Goal: Task Accomplishment & Management: Use online tool/utility

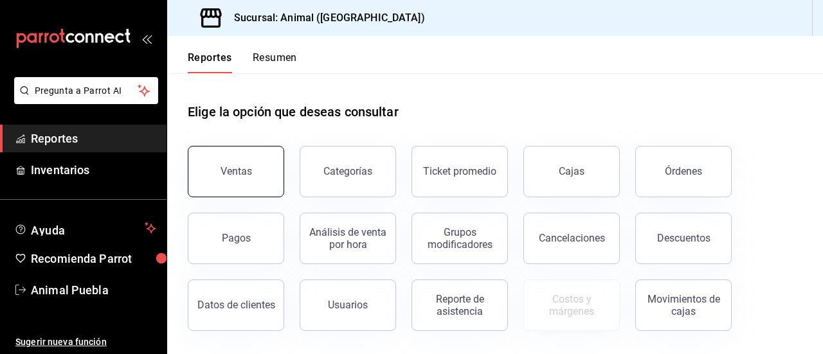
click at [252, 163] on button "Ventas" at bounding box center [236, 171] width 96 height 51
click at [252, 163] on html "Pregunta a Parrot AI Reportes Inventarios Ayuda Recomienda Parrot Animal Puebla…" at bounding box center [411, 177] width 823 height 354
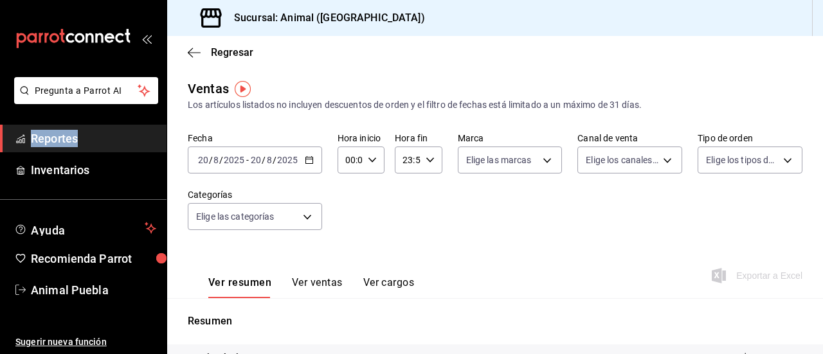
click at [310, 160] on icon "button" at bounding box center [309, 160] width 9 height 9
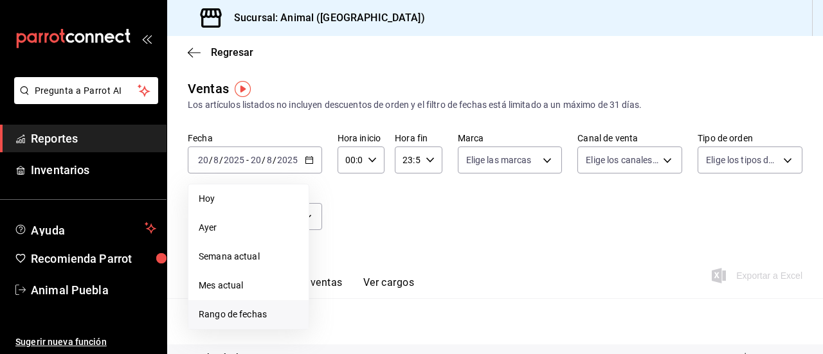
click at [244, 315] on span "Rango de fechas" at bounding box center [249, 315] width 100 height 14
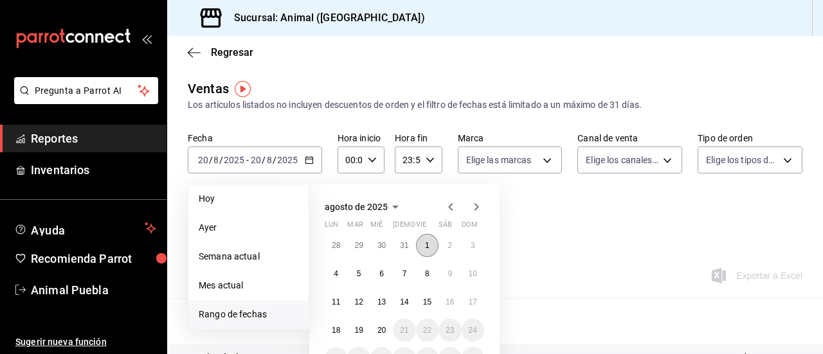
click at [419, 239] on button "1" at bounding box center [427, 245] width 23 height 23
click at [382, 332] on abbr "20" at bounding box center [382, 330] width 8 height 9
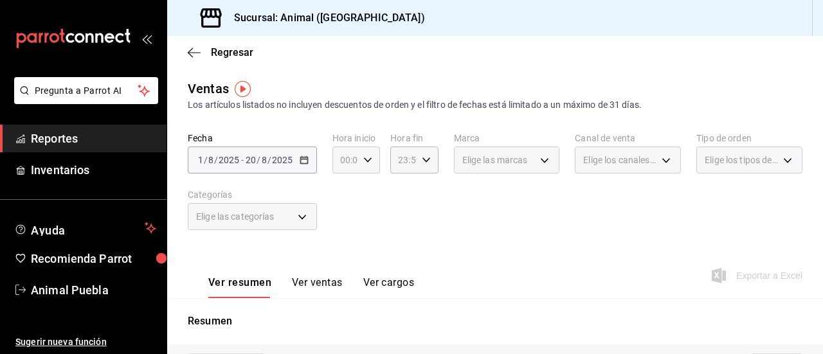
click at [369, 160] on icon "button" at bounding box center [367, 160] width 9 height 9
click at [348, 238] on button "05" at bounding box center [343, 244] width 19 height 26
type input "05:00"
click at [401, 186] on div at bounding box center [411, 177] width 823 height 354
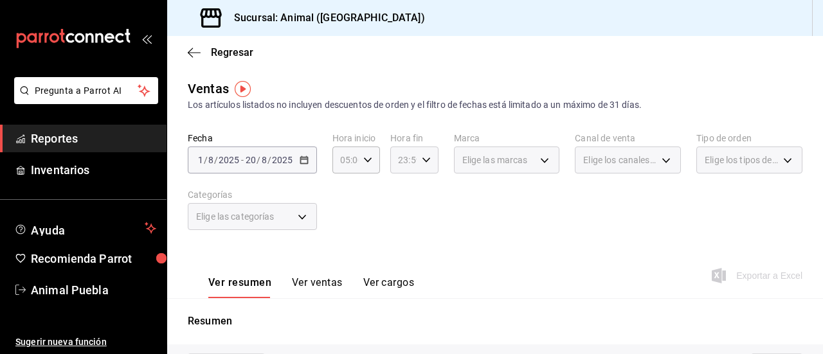
click at [423, 161] on \(Stroke\) "button" at bounding box center [426, 160] width 8 height 5
click at [401, 200] on span "04" at bounding box center [400, 197] width 3 height 10
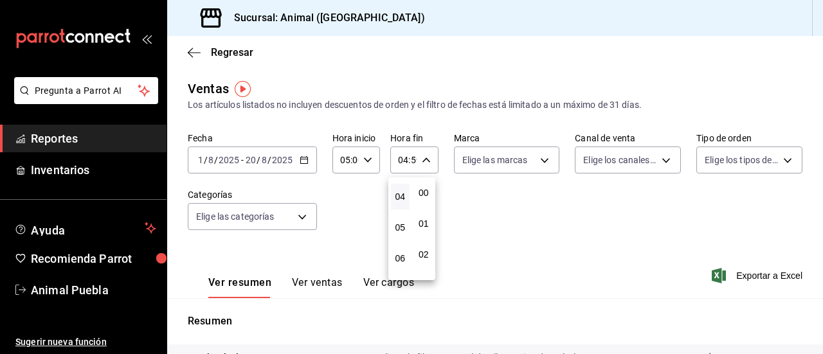
click at [426, 194] on span "00" at bounding box center [424, 193] width 3 height 10
type input "04:00"
click at [478, 194] on div at bounding box center [411, 177] width 823 height 354
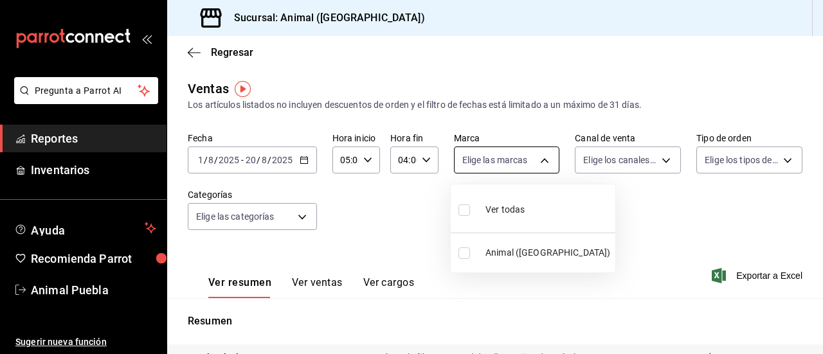
click at [544, 164] on body "Pregunta a Parrot AI Reportes Inventarios Ayuda Recomienda Parrot Animal Puebla…" at bounding box center [411, 177] width 823 height 354
click at [463, 209] on input "checkbox" at bounding box center [465, 211] width 12 height 12
checkbox input "true"
type input "96838179-8fbb-4073-aae3-1789726318c8"
checkbox input "true"
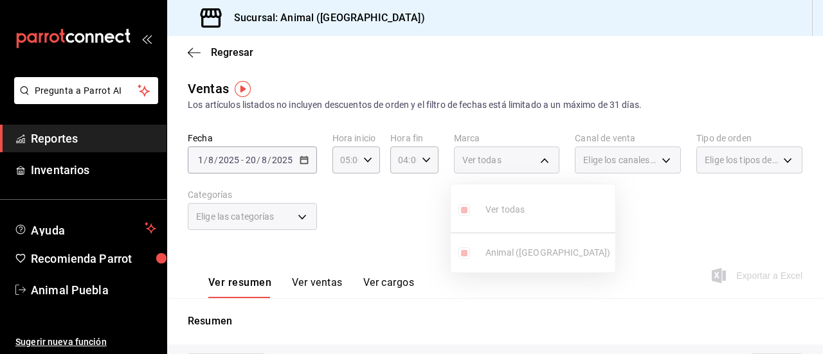
click at [656, 160] on div at bounding box center [411, 177] width 823 height 354
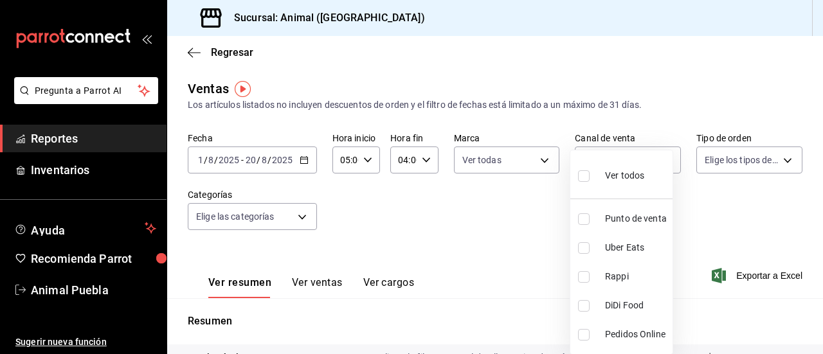
click at [656, 160] on body "Pregunta a Parrot AI Reportes Inventarios Ayuda Recomienda Parrot Animal Puebla…" at bounding box center [411, 177] width 823 height 354
click at [585, 177] on input "checkbox" at bounding box center [584, 176] width 12 height 12
checkbox input "true"
type input "PARROT,UBER_EATS,RAPPI,DIDI_FOOD,ONLINE"
checkbox input "true"
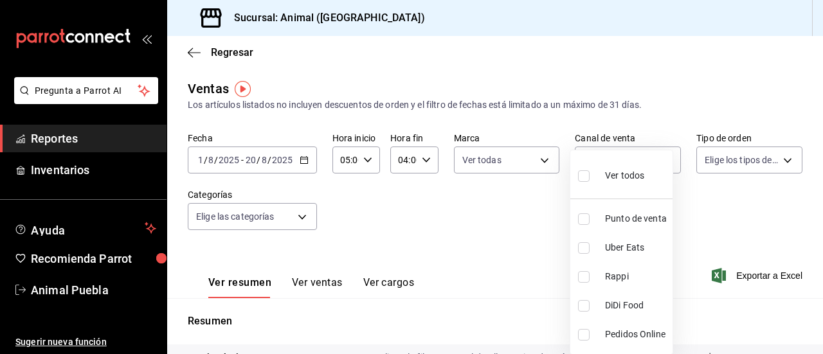
checkbox input "true"
click at [771, 155] on div at bounding box center [411, 177] width 823 height 354
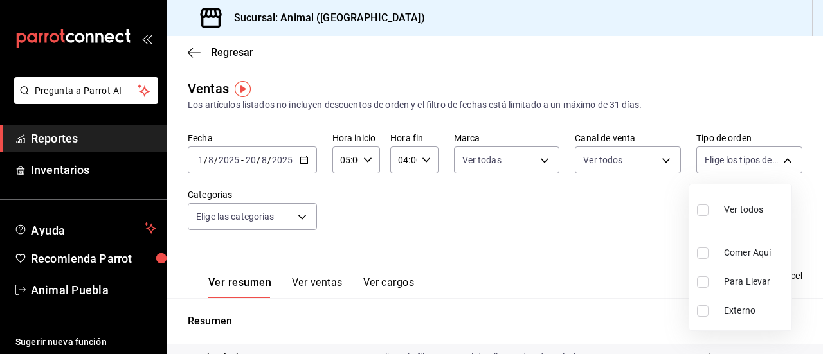
click at [771, 155] on body "Pregunta a Parrot AI Reportes Inventarios Ayuda Recomienda Parrot Animal Puebla…" at bounding box center [411, 177] width 823 height 354
click at [702, 212] on input "checkbox" at bounding box center [703, 211] width 12 height 12
checkbox input "true"
type input "89cc3392-1a89-49ed-91c4-e66ea58282e1,025cf6ae-25b7-4698-bb98-3d77af74a196,EXTER…"
checkbox input "true"
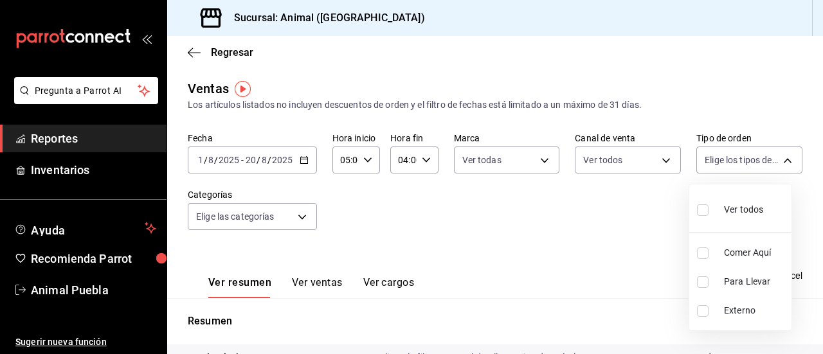
checkbox input "true"
click at [299, 214] on div at bounding box center [411, 177] width 823 height 354
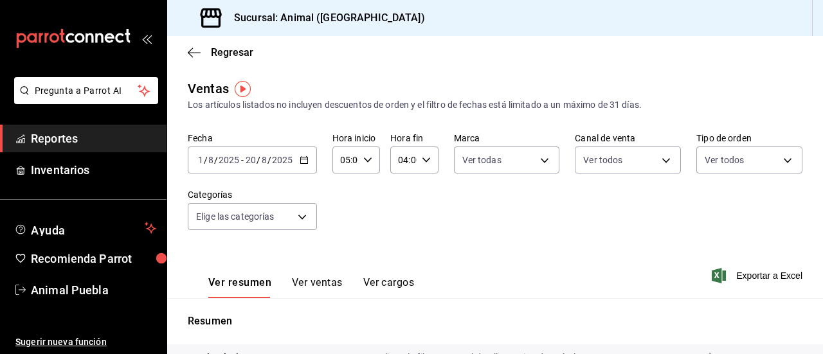
click at [299, 214] on body "Pregunta a Parrot AI Reportes Inventarios Ayuda Recomienda Parrot Animal Puebla…" at bounding box center [411, 177] width 823 height 354
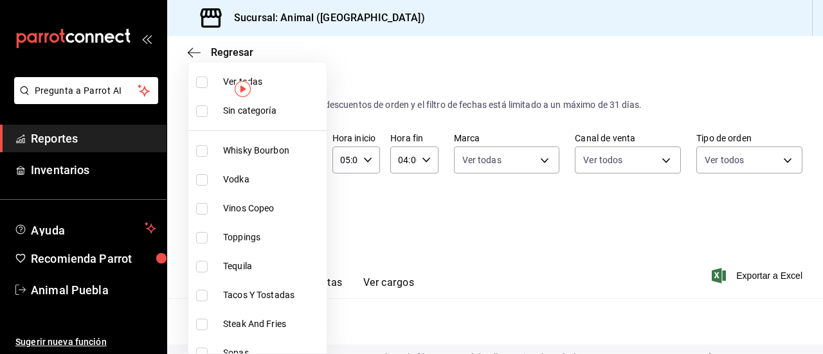
click at [203, 82] on input "checkbox" at bounding box center [202, 83] width 12 height 12
checkbox input "true"
type input "696422f3-042f-4992-a796-20cec1d2addd,ab2f2cdd-2d2d-455a-bd59-969ed93fbee5,5744a…"
checkbox input "true"
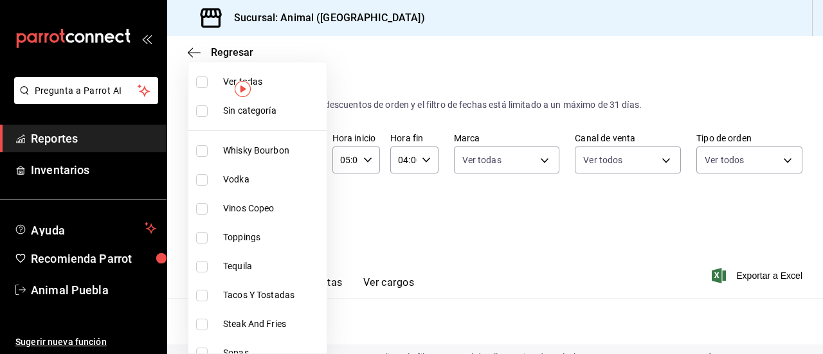
checkbox input "true"
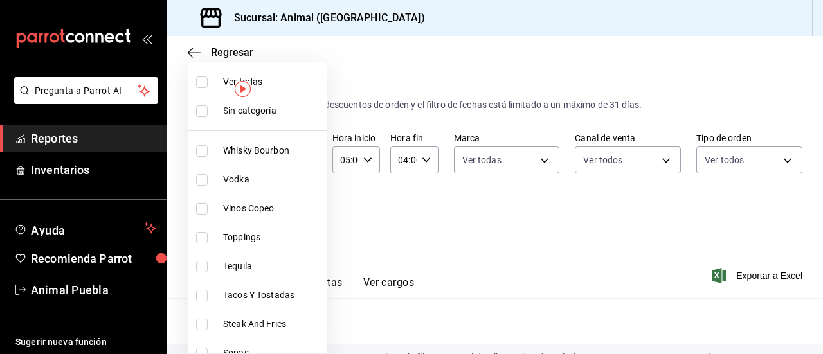
checkbox input "true"
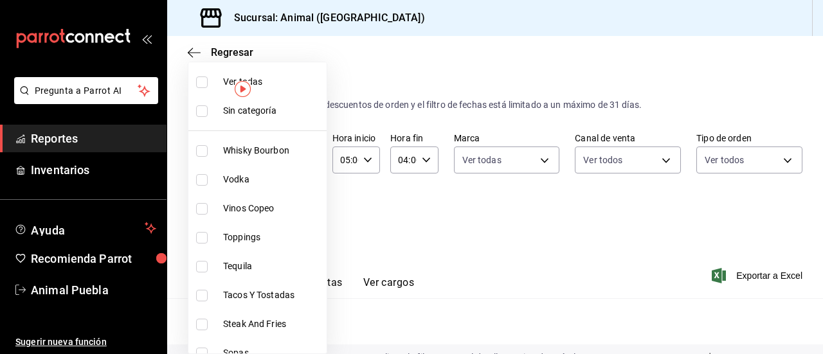
checkbox input "true"
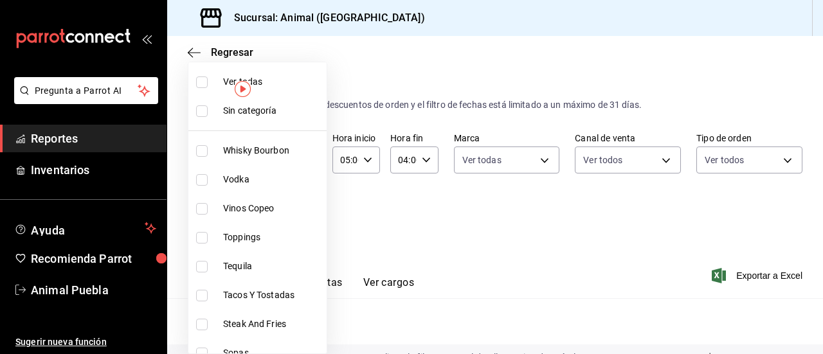
checkbox input "true"
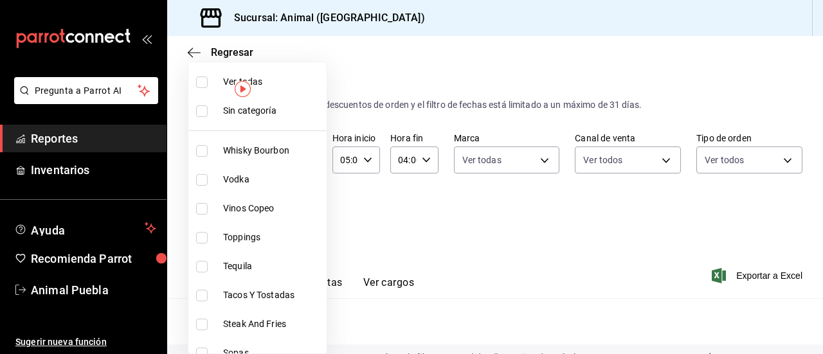
checkbox input "true"
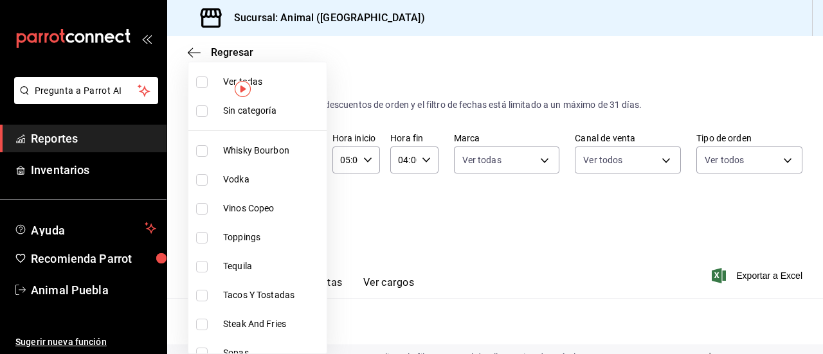
checkbox input "true"
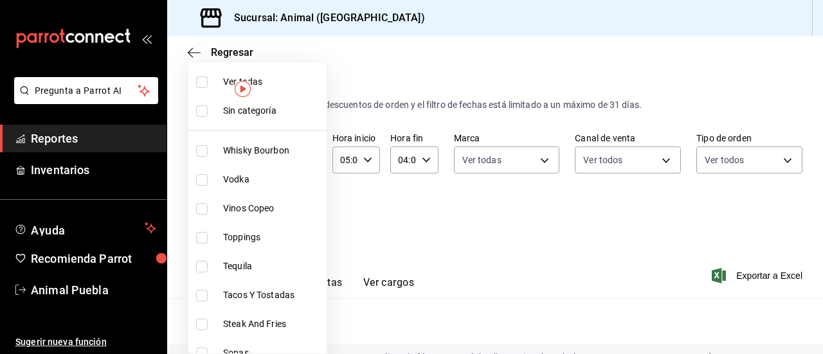
checkbox input "true"
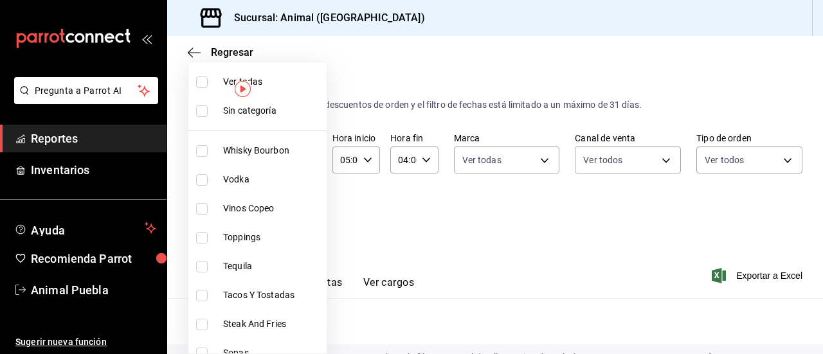
checkbox input "true"
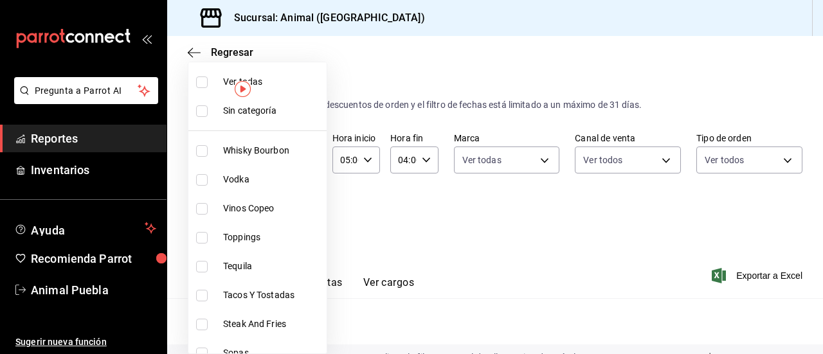
checkbox input "true"
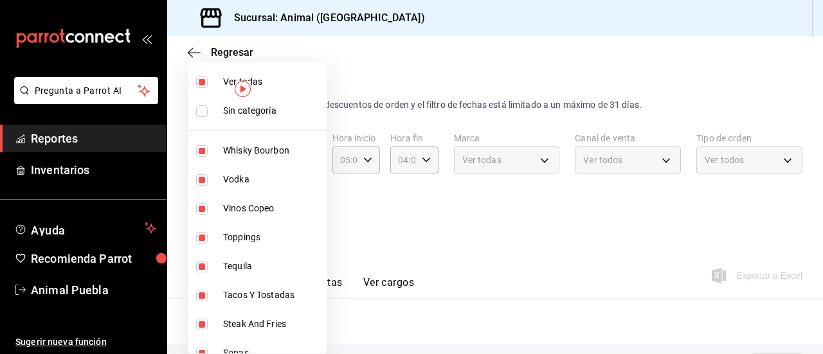
click at [202, 105] on input "checkbox" at bounding box center [202, 111] width 12 height 12
checkbox input "true"
click at [454, 221] on div at bounding box center [411, 177] width 823 height 354
